Goal: Information Seeking & Learning: Find specific page/section

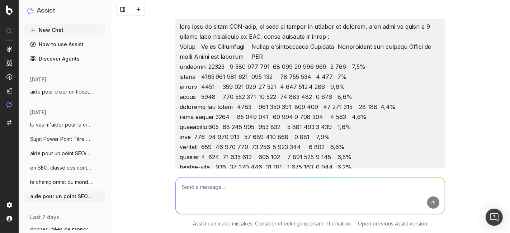
scroll to position [2421, 0]
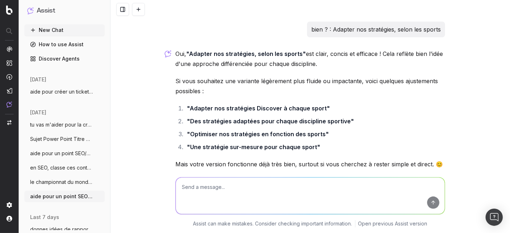
scroll to position [4014, 0]
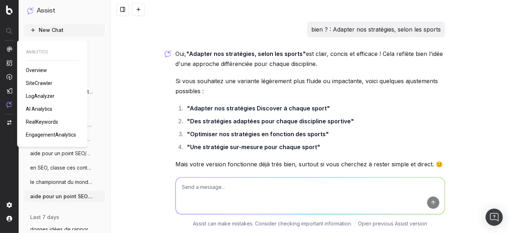
click at [10, 51] on img at bounding box center [9, 49] width 6 height 6
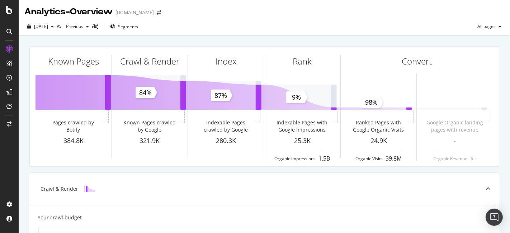
click at [10, 31] on icon at bounding box center [9, 32] width 6 height 6
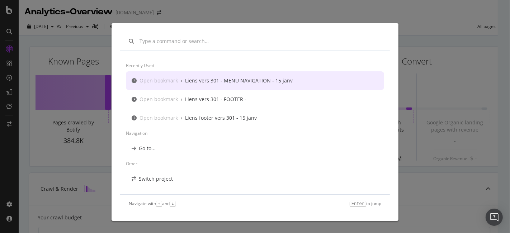
click at [234, 81] on div "Liens vers 301 - MENU NAVIGATION - 15 janv" at bounding box center [239, 80] width 108 height 7
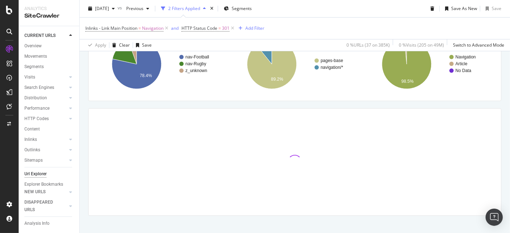
scroll to position [149, 0]
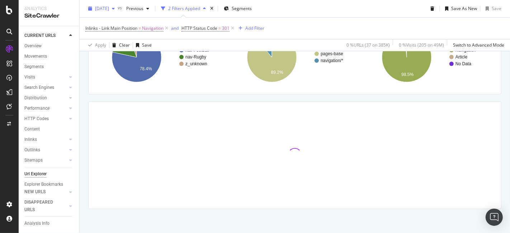
click at [115, 9] on icon "button" at bounding box center [113, 8] width 3 height 4
click at [88, 93] on div "Crawl metrics are now in the RealKeywords Explorer While the Site Explorer prov…" at bounding box center [295, 82] width 431 height 305
click at [144, 6] on span "Previous" at bounding box center [133, 8] width 20 height 6
click at [87, 95] on div "Crawl metrics are now in the RealKeywords Explorer While the Site Explorer prov…" at bounding box center [295, 82] width 431 height 305
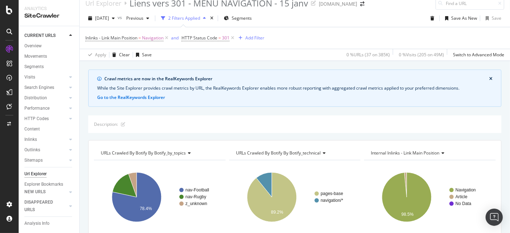
scroll to position [0, 0]
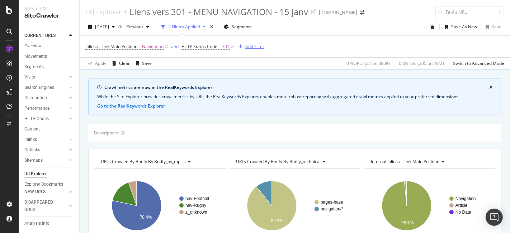
click at [252, 45] on div "Add Filter" at bounding box center [255, 46] width 19 height 6
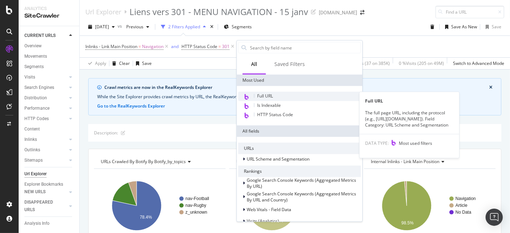
click at [272, 93] on span "Full URL" at bounding box center [265, 96] width 16 height 6
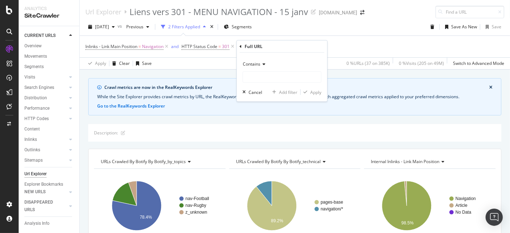
click at [262, 63] on icon at bounding box center [263, 64] width 5 height 4
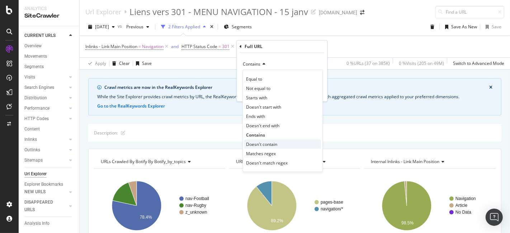
click at [267, 143] on span "Doesn't contain" at bounding box center [261, 144] width 31 height 6
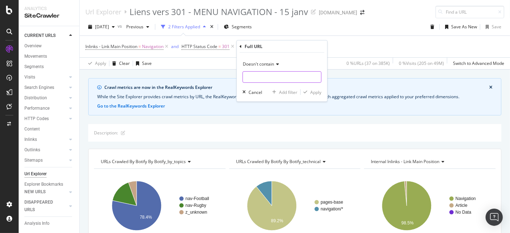
click at [267, 79] on input "text" at bounding box center [282, 76] width 78 height 11
type input "participants"
click at [317, 92] on div "Apply" at bounding box center [315, 92] width 11 height 6
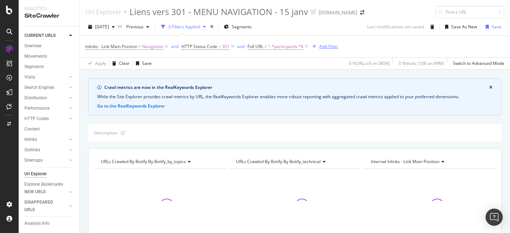
click at [331, 43] on div "Add Filter" at bounding box center [329, 46] width 19 height 6
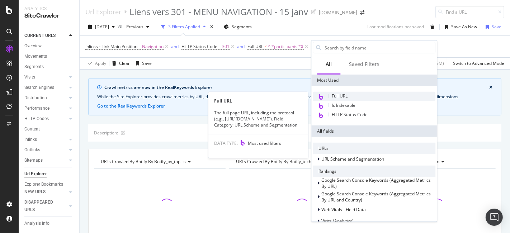
click at [346, 97] on span "Full URL" at bounding box center [340, 96] width 16 height 6
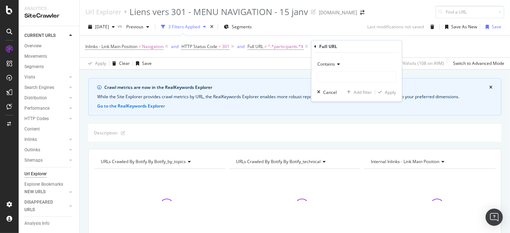
click at [331, 65] on span "Contains" at bounding box center [327, 64] width 18 height 6
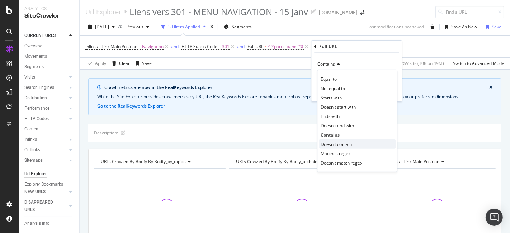
click at [345, 143] on span "Doesn't contain" at bounding box center [336, 144] width 31 height 6
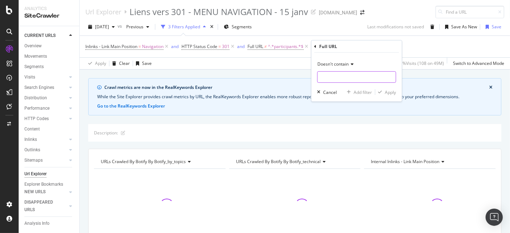
click at [340, 78] on input "text" at bounding box center [357, 76] width 78 height 11
type input "Chrono"
click at [389, 94] on div "Apply" at bounding box center [390, 92] width 11 height 6
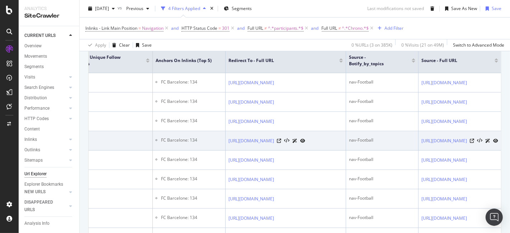
scroll to position [0, 319]
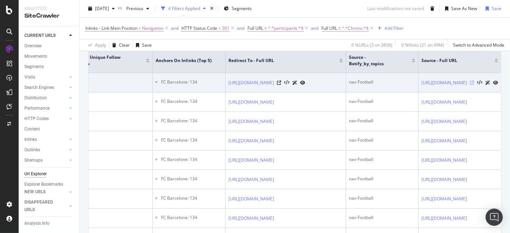
click at [470, 83] on icon at bounding box center [472, 83] width 4 height 4
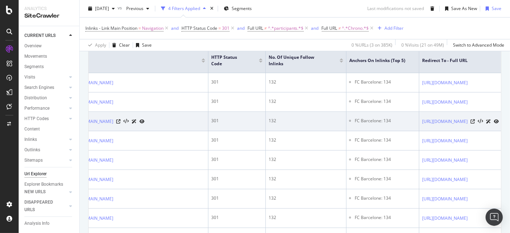
scroll to position [0, 0]
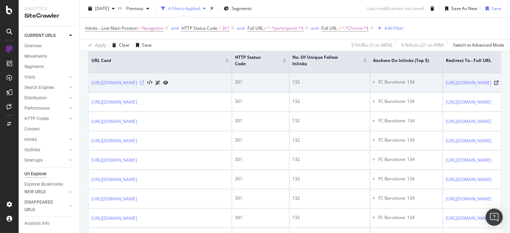
click at [144, 81] on icon at bounding box center [142, 83] width 4 height 4
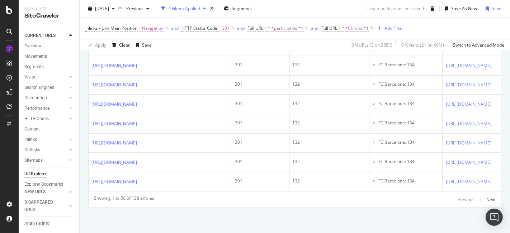
click at [490, 201] on div "Showing 1 to 50 of 138 entries Previous Next" at bounding box center [295, 200] width 413 height 9
click at [487, 201] on div "Next" at bounding box center [491, 200] width 9 height 6
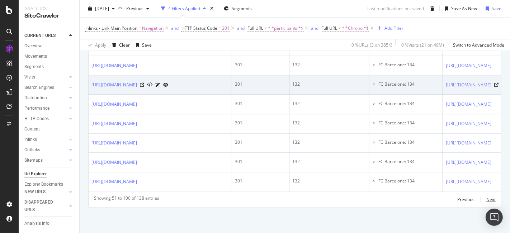
scroll to position [1430, 0]
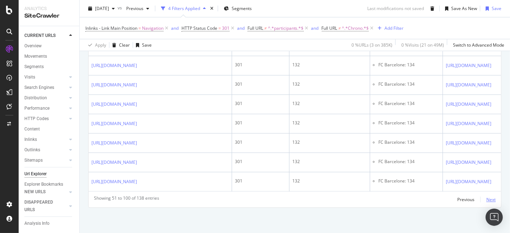
click at [487, 200] on div "Next" at bounding box center [491, 200] width 9 height 6
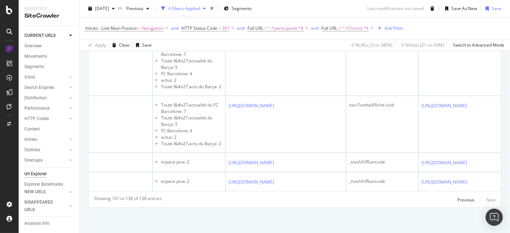
scroll to position [0, 320]
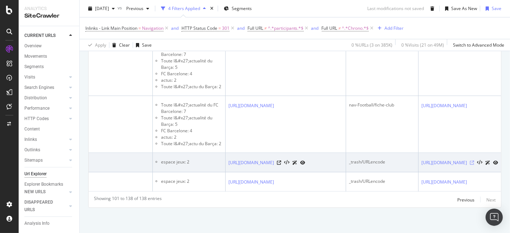
click at [470, 161] on icon at bounding box center [472, 163] width 4 height 4
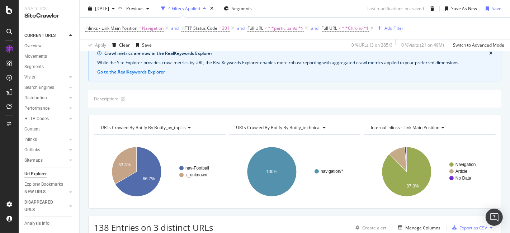
scroll to position [0, 0]
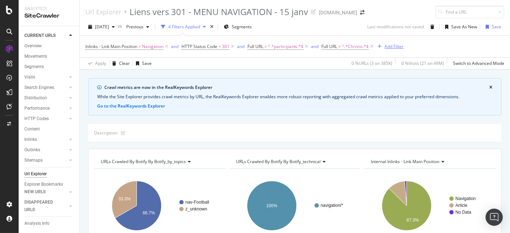
click at [398, 46] on div "Add Filter" at bounding box center [394, 46] width 19 height 6
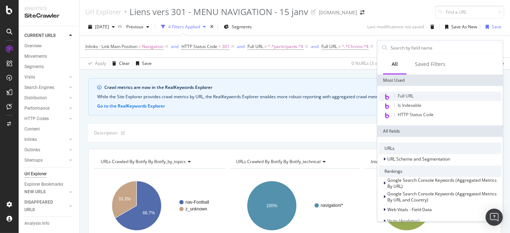
click at [418, 96] on div "Full URL" at bounding box center [440, 96] width 123 height 9
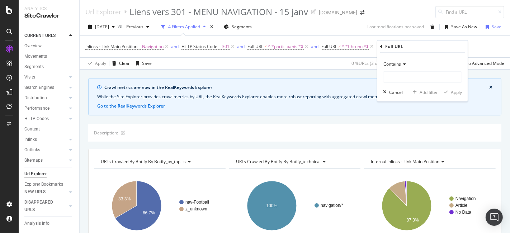
click at [399, 66] on span "Contains" at bounding box center [393, 64] width 18 height 6
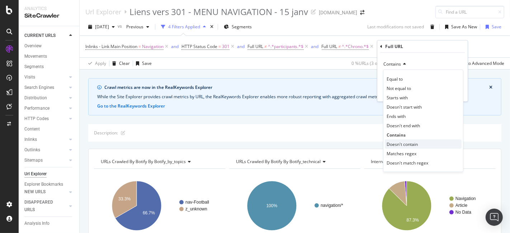
click at [403, 147] on div "Doesn't contain" at bounding box center [423, 144] width 77 height 9
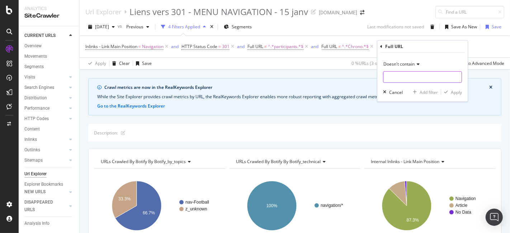
click at [405, 74] on input "text" at bounding box center [423, 76] width 78 height 11
type input "[GEOGRAPHIC_DATA]"
click at [449, 93] on div "button" at bounding box center [447, 92] width 10 height 4
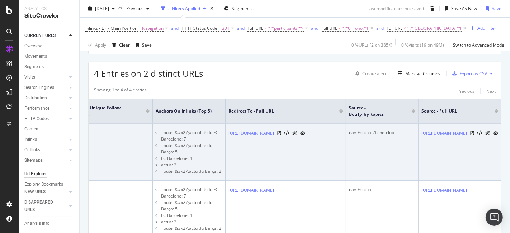
scroll to position [0, 319]
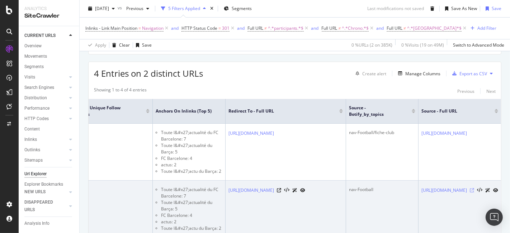
click at [470, 191] on icon at bounding box center [472, 190] width 4 height 4
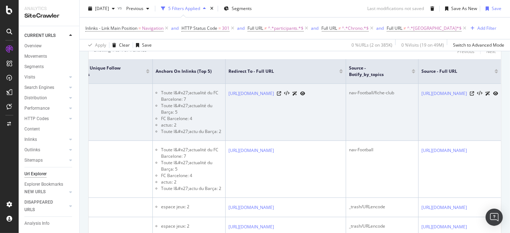
scroll to position [0, 320]
click at [470, 93] on icon at bounding box center [472, 94] width 4 height 4
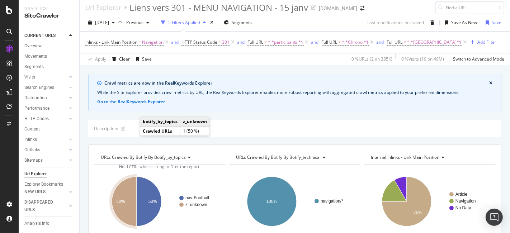
scroll to position [0, 0]
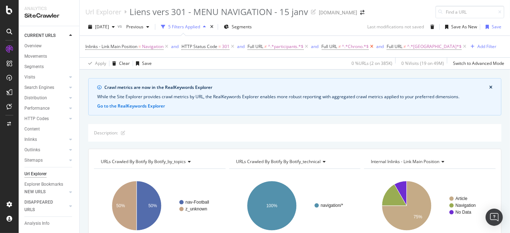
click at [373, 47] on icon at bounding box center [372, 46] width 6 height 7
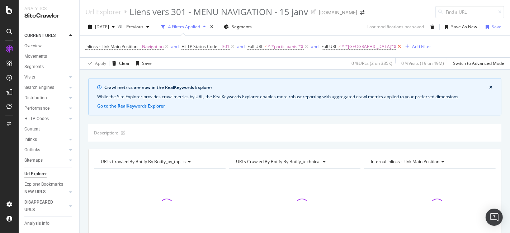
click at [397, 46] on icon at bounding box center [400, 46] width 6 height 7
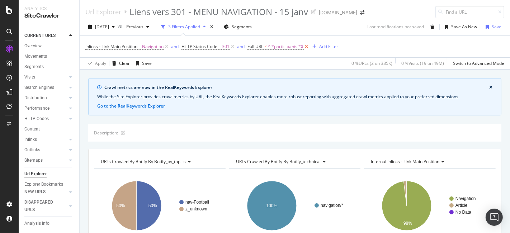
click at [310, 46] on icon at bounding box center [307, 46] width 6 height 7
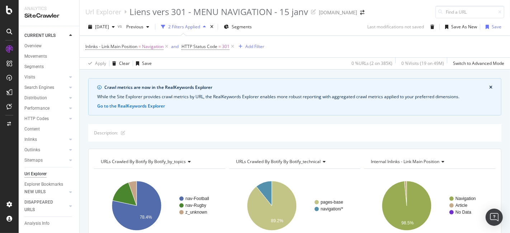
click at [12, 31] on div at bounding box center [9, 31] width 11 height 11
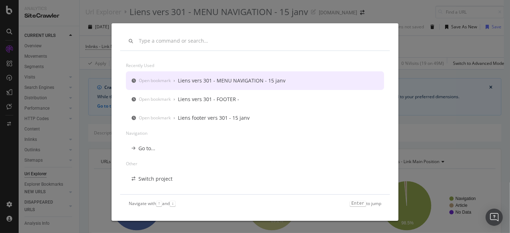
click at [181, 39] on input "modal" at bounding box center [260, 41] width 243 height 6
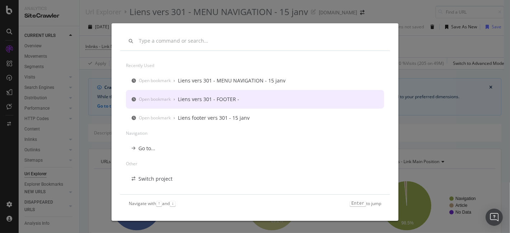
click at [229, 100] on div "Liens vers 301 - FOOTER -" at bounding box center [208, 99] width 61 height 7
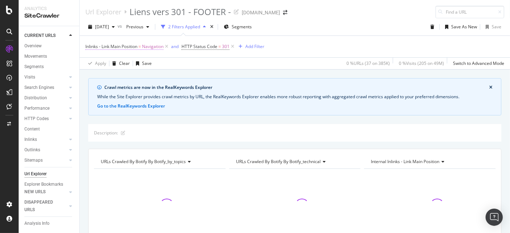
click at [154, 47] on span "Navigation" at bounding box center [153, 47] width 22 height 10
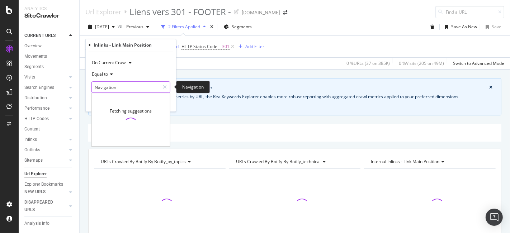
click at [122, 86] on input "Navigation" at bounding box center [126, 86] width 68 height 11
type input "Footer"
click at [158, 44] on div "Inlinks - Link Main Position" at bounding box center [131, 45] width 85 height 12
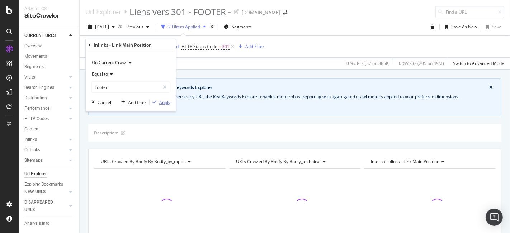
click at [163, 102] on div "Apply" at bounding box center [164, 102] width 11 height 6
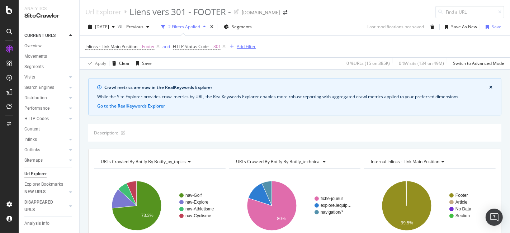
click at [247, 43] on div "Add Filter" at bounding box center [246, 46] width 19 height 6
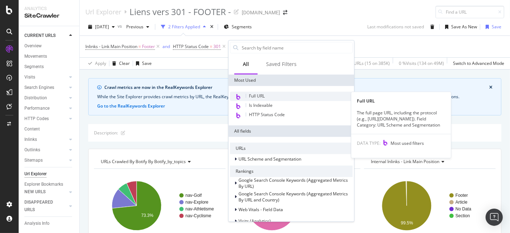
click at [268, 95] on div "Full URL" at bounding box center [291, 96] width 123 height 9
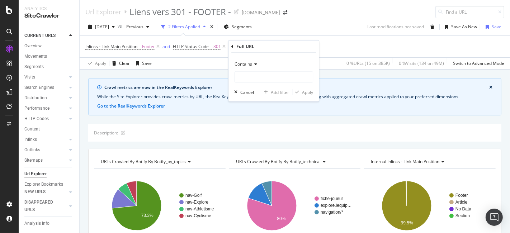
click at [249, 61] on span "Contains" at bounding box center [244, 64] width 18 height 6
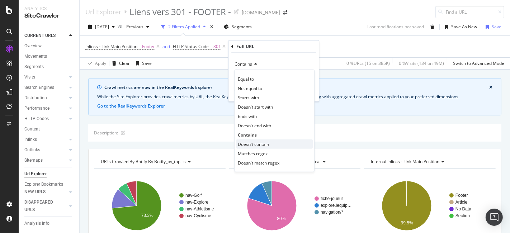
click at [260, 141] on span "Doesn't contain" at bounding box center [253, 144] width 31 height 6
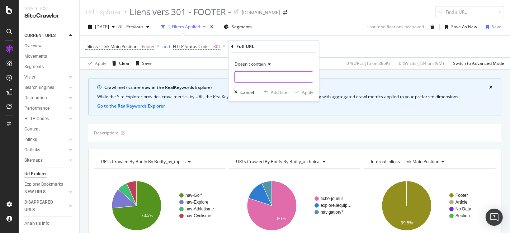
click at [258, 75] on input "text" at bounding box center [274, 76] width 78 height 11
type input "[PERSON_NAME]"
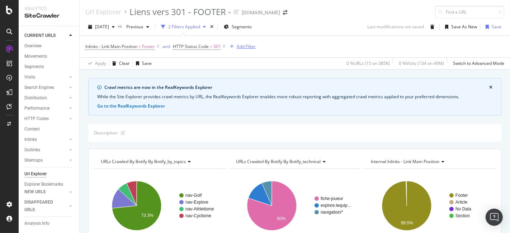
click at [244, 43] on div "Add Filter" at bounding box center [246, 46] width 19 height 6
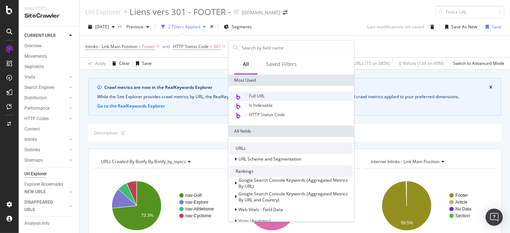
click at [256, 94] on span "Full URL" at bounding box center [257, 96] width 16 height 6
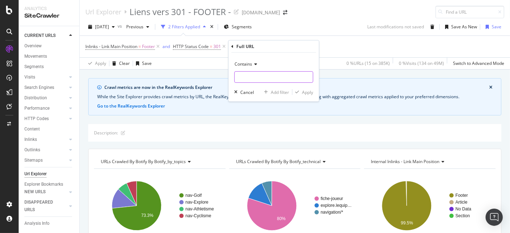
click at [255, 75] on input "text" at bounding box center [274, 76] width 78 height 11
type input "[PERSON_NAME]"
click at [304, 93] on div "Apply" at bounding box center [307, 92] width 11 height 6
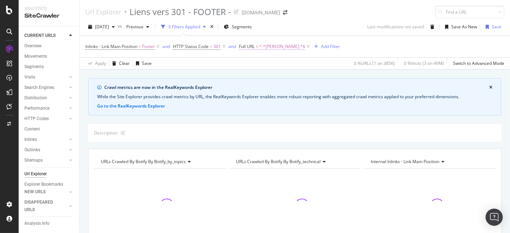
click at [257, 47] on span "Full URL = ^.*[PERSON_NAME].*$" at bounding box center [272, 46] width 66 height 6
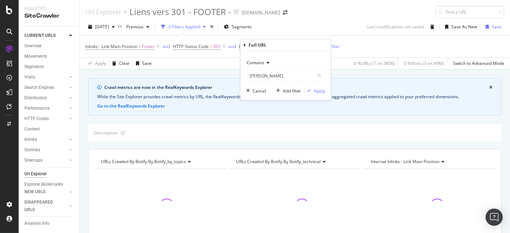
click at [260, 63] on span "Contains" at bounding box center [256, 63] width 18 height 6
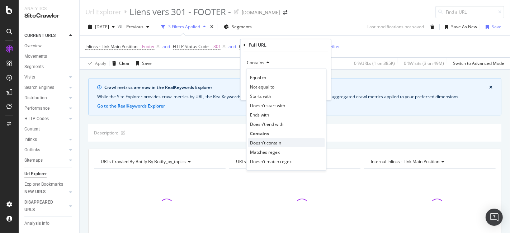
click at [269, 141] on span "Doesn't contain" at bounding box center [265, 143] width 31 height 6
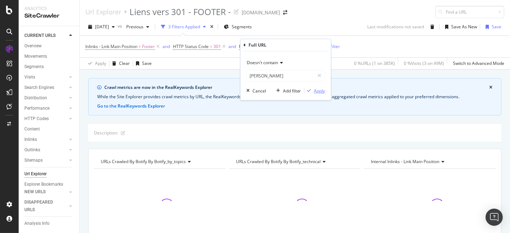
click at [313, 92] on div "button" at bounding box center [310, 91] width 10 height 4
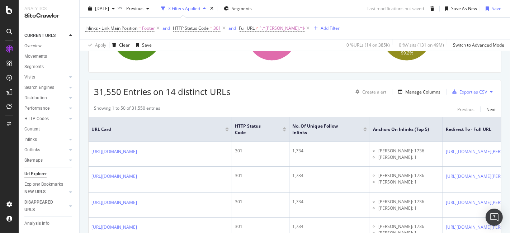
scroll to position [188, 0]
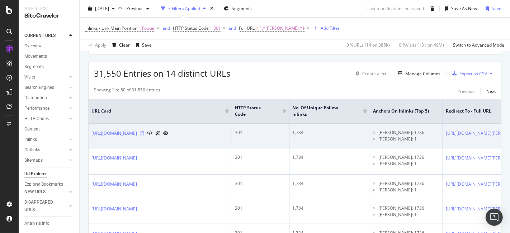
click at [144, 136] on icon at bounding box center [142, 133] width 4 height 4
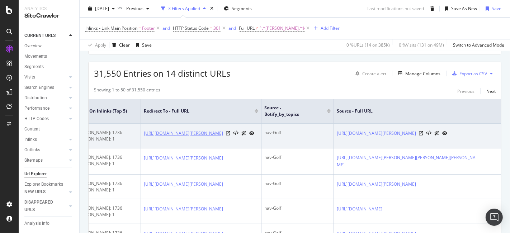
scroll to position [0, 320]
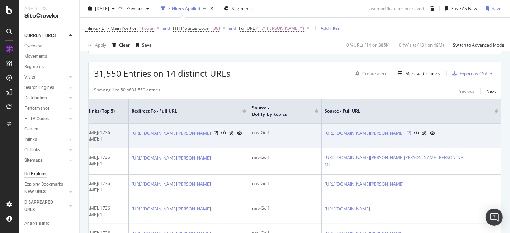
click at [411, 136] on icon at bounding box center [409, 133] width 4 height 4
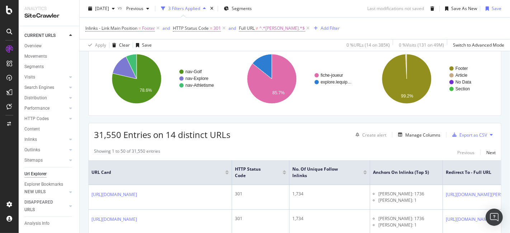
scroll to position [108, 0]
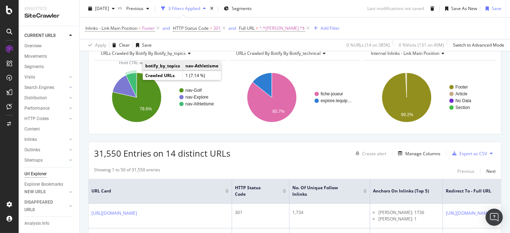
drag, startPoint x: 136, startPoint y: 79, endPoint x: 132, endPoint y: 75, distance: 5.6
click at [132, 75] on icon "A chart." at bounding box center [131, 85] width 11 height 25
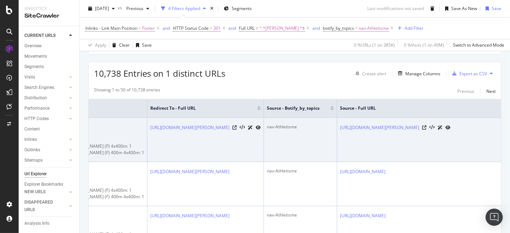
scroll to position [0, 319]
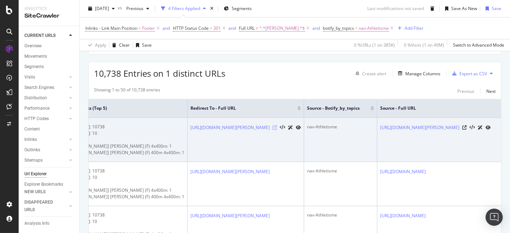
click at [277, 126] on icon at bounding box center [275, 128] width 4 height 4
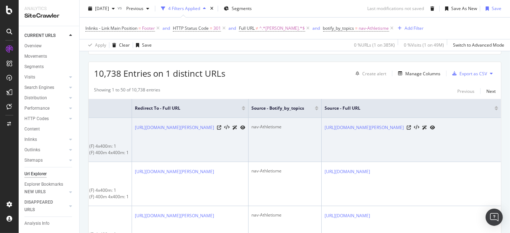
scroll to position [0, 457]
click at [411, 130] on icon at bounding box center [409, 128] width 4 height 4
click at [221, 126] on icon at bounding box center [219, 128] width 4 height 4
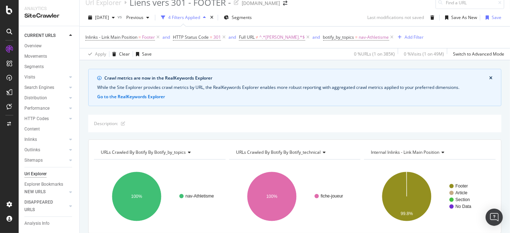
scroll to position [0, 0]
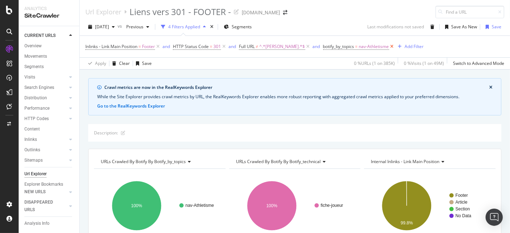
click at [389, 47] on icon at bounding box center [392, 46] width 6 height 7
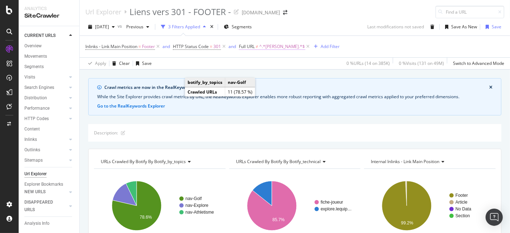
click at [273, 46] on span "^.*[PERSON_NAME].*$" at bounding box center [283, 47] width 46 height 10
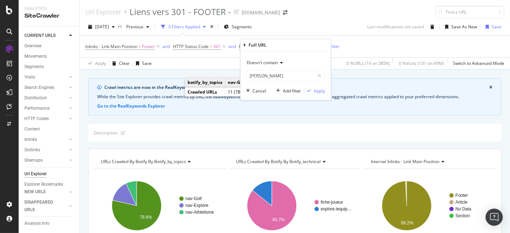
click at [267, 61] on span "Doesn't contain" at bounding box center [262, 63] width 31 height 6
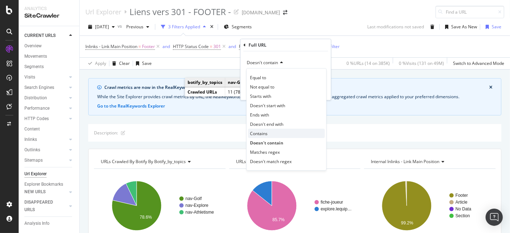
click at [269, 130] on div "Contains" at bounding box center [286, 133] width 77 height 9
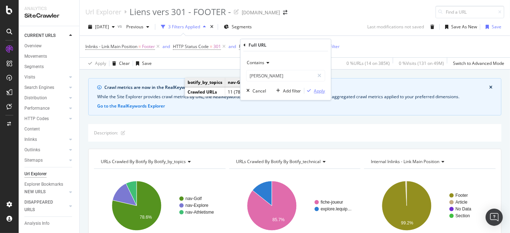
click at [316, 90] on div "Apply" at bounding box center [319, 91] width 11 height 6
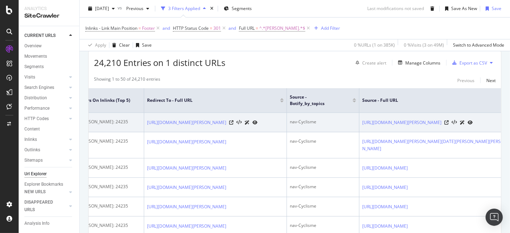
scroll to position [0, 397]
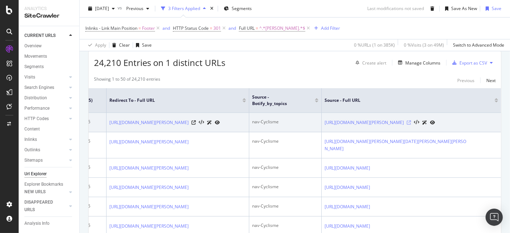
click at [411, 125] on icon at bounding box center [409, 123] width 4 height 4
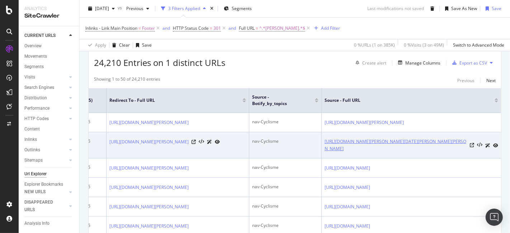
scroll to position [359, 0]
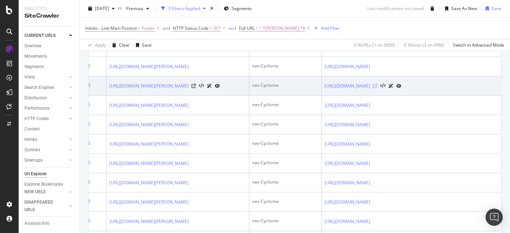
click at [378, 88] on icon at bounding box center [375, 86] width 4 height 4
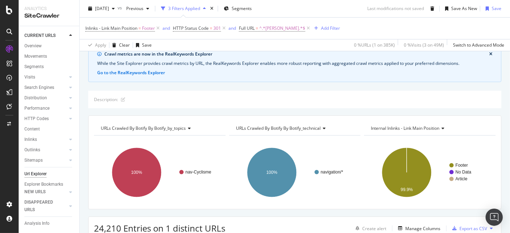
scroll to position [0, 0]
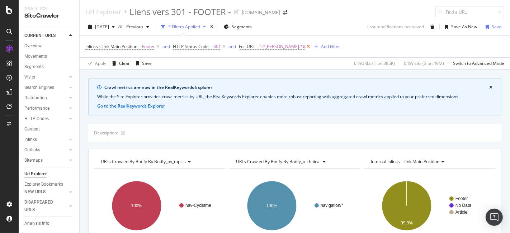
click at [305, 47] on icon at bounding box center [308, 46] width 6 height 7
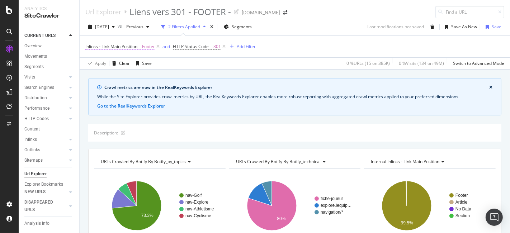
click at [149, 46] on span "Footer" at bounding box center [148, 47] width 13 height 10
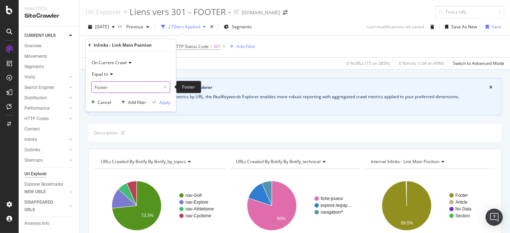
click at [102, 86] on input "Footer" at bounding box center [126, 86] width 68 height 11
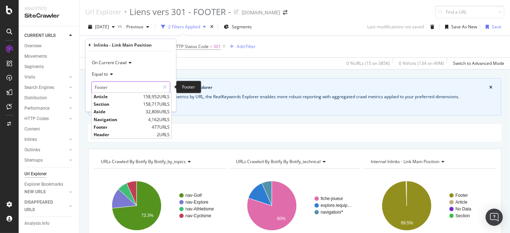
click at [102, 86] on input "Footer" at bounding box center [126, 86] width 68 height 11
click at [117, 122] on span "Navigation" at bounding box center [120, 120] width 53 height 6
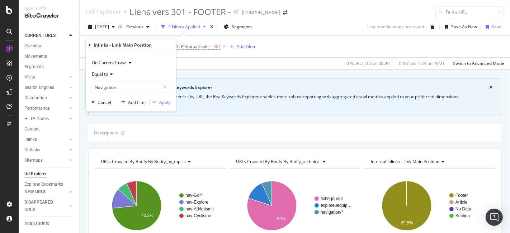
type input "Navigation"
click at [164, 103] on div "Apply" at bounding box center [164, 102] width 11 height 6
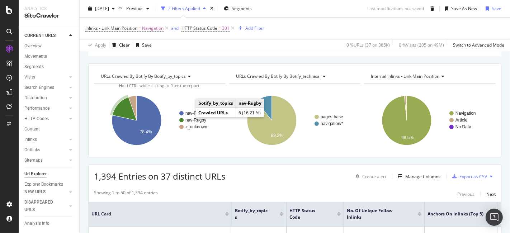
scroll to position [96, 0]
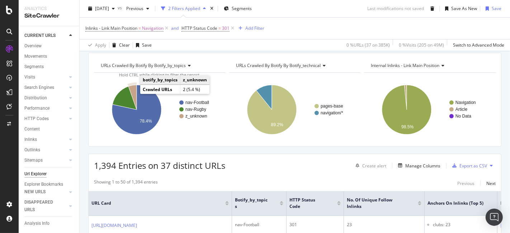
click at [134, 90] on icon "A chart." at bounding box center [133, 97] width 8 height 25
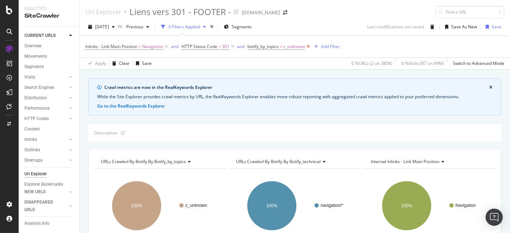
click at [311, 46] on icon at bounding box center [308, 46] width 6 height 7
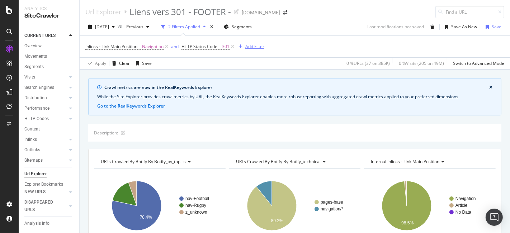
click at [252, 45] on div "Add Filter" at bounding box center [255, 46] width 19 height 6
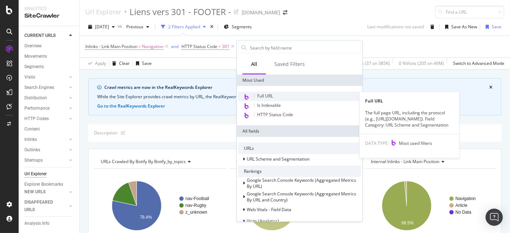
click at [270, 93] on span "Full URL" at bounding box center [265, 96] width 16 height 6
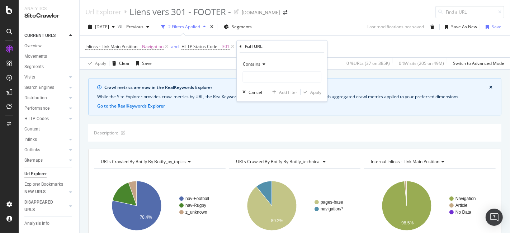
click at [259, 65] on span "Contains" at bounding box center [252, 64] width 18 height 6
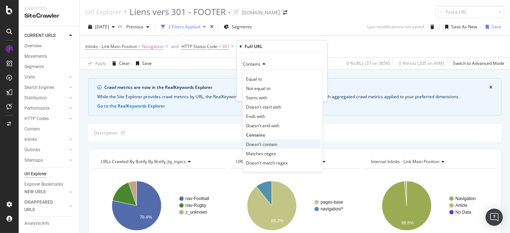
click at [271, 141] on span "Doesn't contain" at bounding box center [261, 144] width 31 height 6
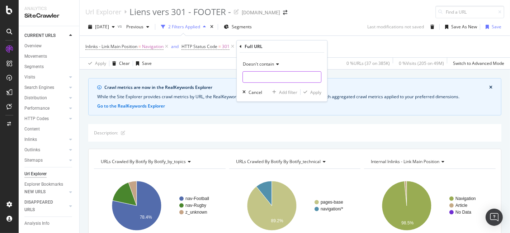
click at [271, 79] on input "text" at bounding box center [282, 76] width 78 height 11
type input "Chrono"
click at [313, 91] on div "Apply" at bounding box center [315, 92] width 11 height 6
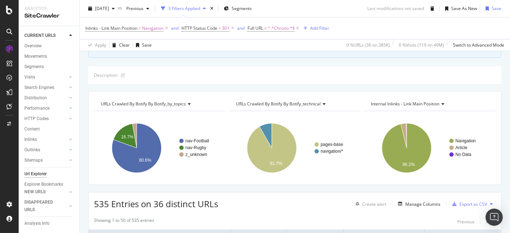
scroll to position [40, 0]
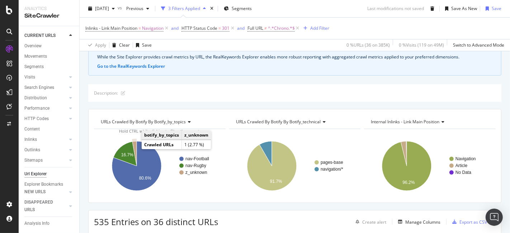
click at [135, 146] on icon "A chart." at bounding box center [134, 153] width 4 height 25
